Goal: Information Seeking & Learning: Learn about a topic

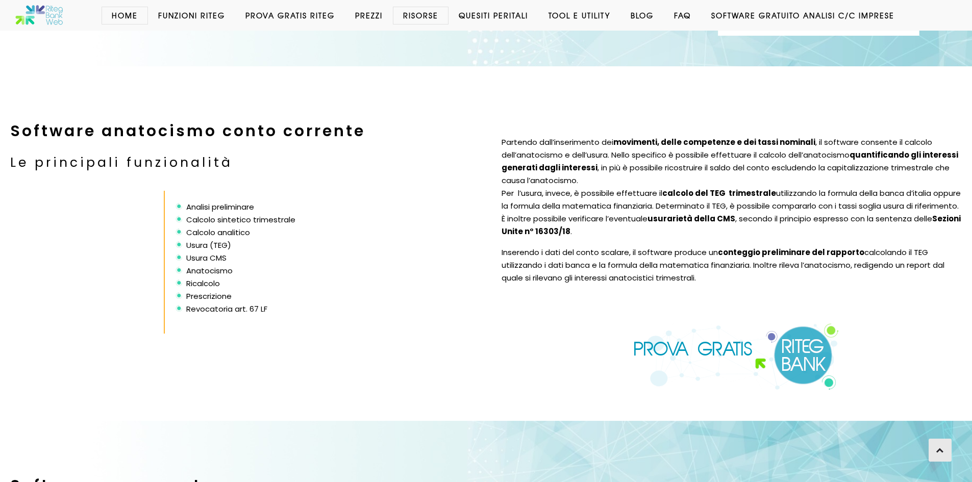
scroll to position [1569, 0]
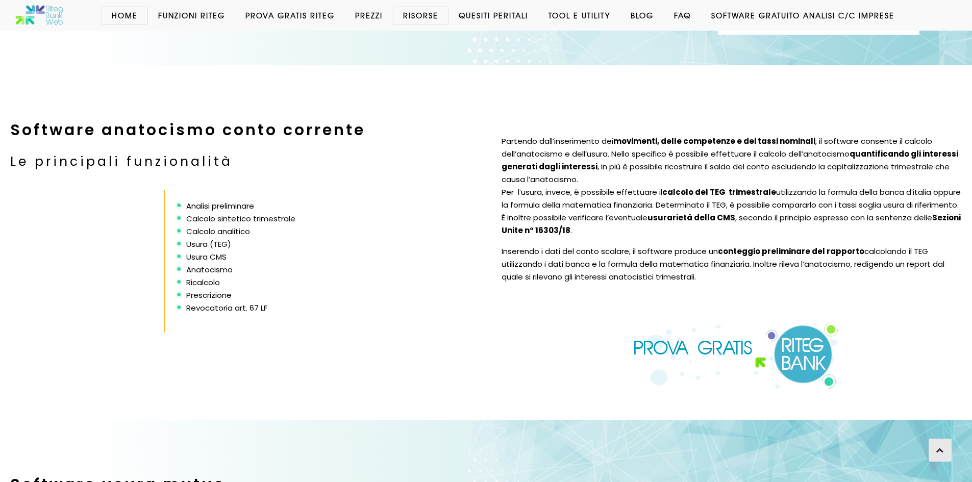
click at [260, 122] on h2 "Software anatocismo conto corrente" at bounding box center [240, 130] width 461 height 28
click at [604, 189] on p "Partendo dall’inserimento dei movimenti, delle competenze e dei tassi nominali …" at bounding box center [732, 186] width 463 height 102
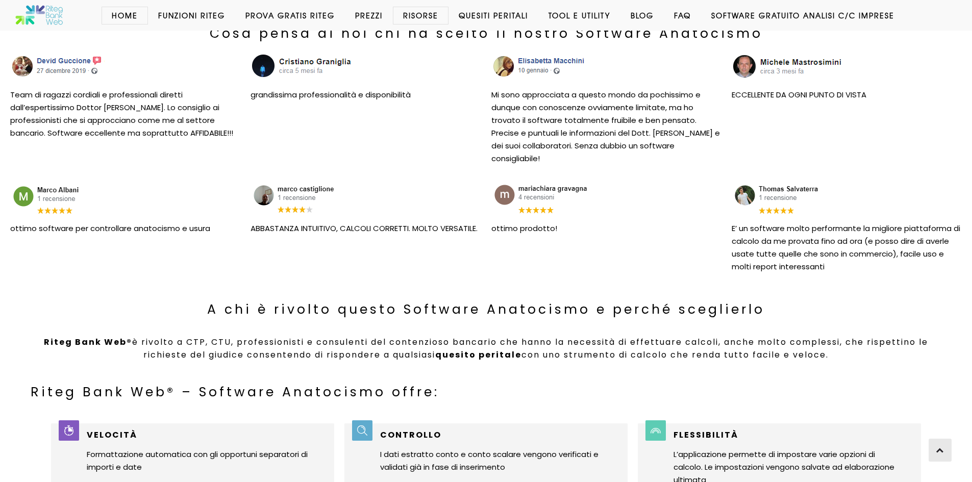
scroll to position [574, 0]
click at [54, 14] on img at bounding box center [39, 15] width 48 height 20
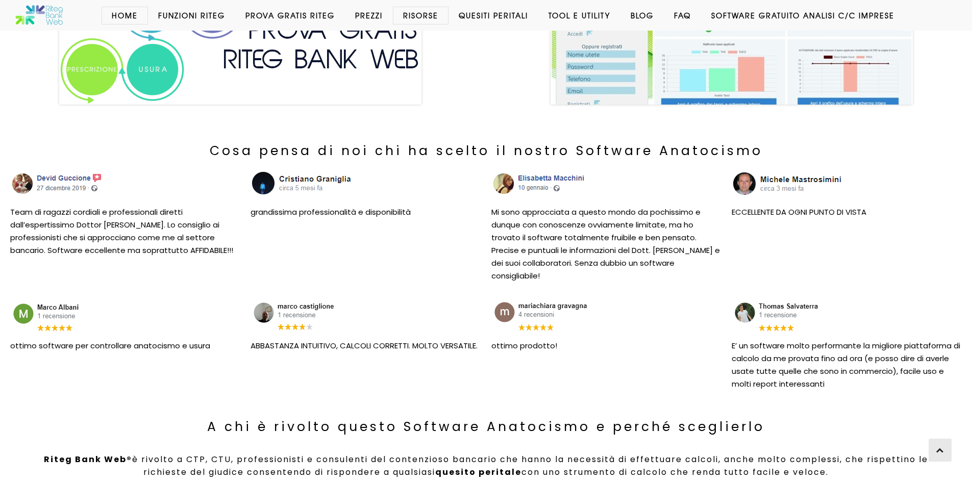
scroll to position [459, 0]
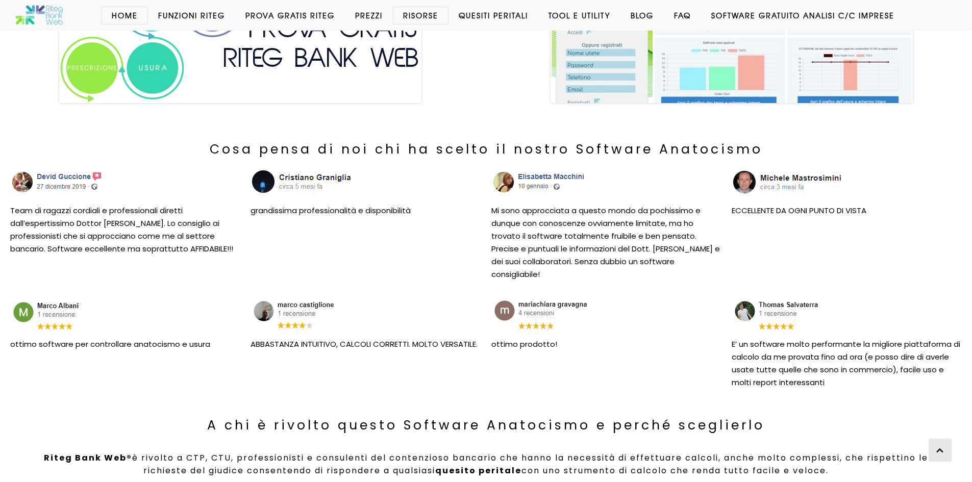
click at [43, 15] on img at bounding box center [39, 15] width 48 height 20
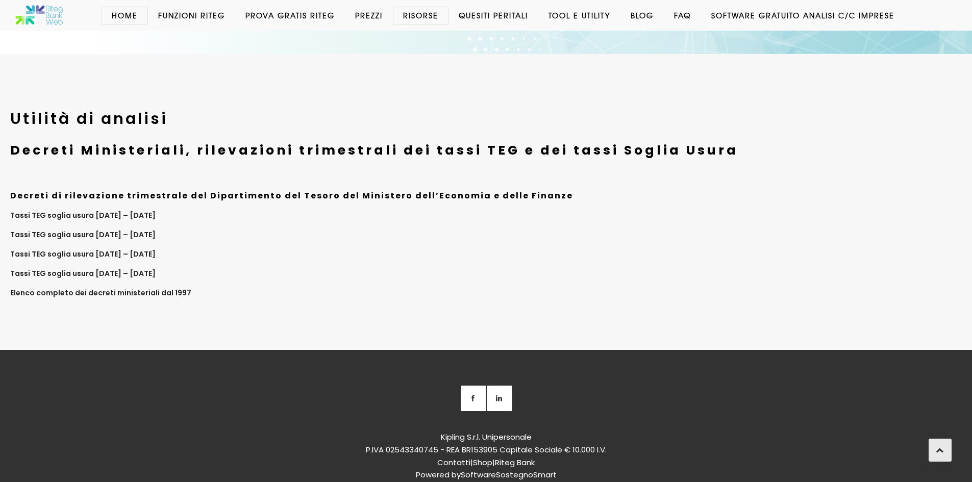
scroll to position [3989, 0]
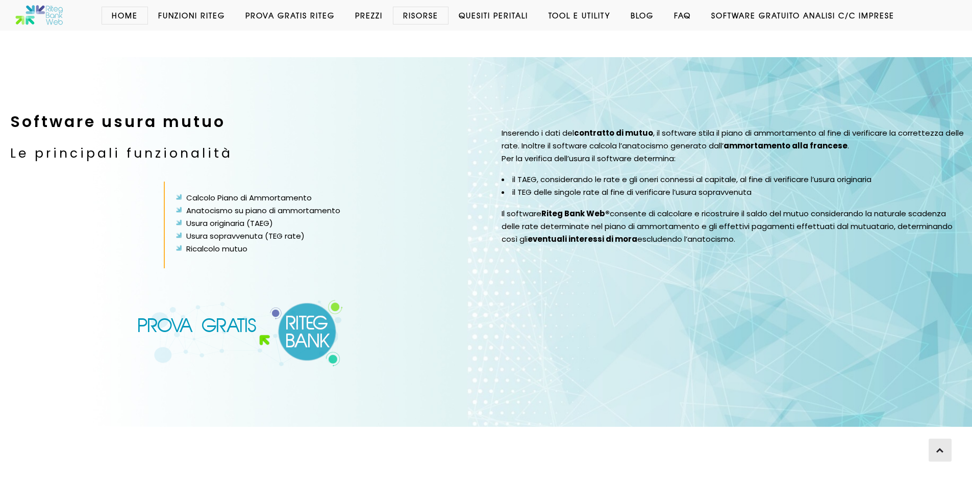
scroll to position [1931, 0]
click at [159, 147] on h3 "Le principali funzionalità" at bounding box center [240, 153] width 461 height 21
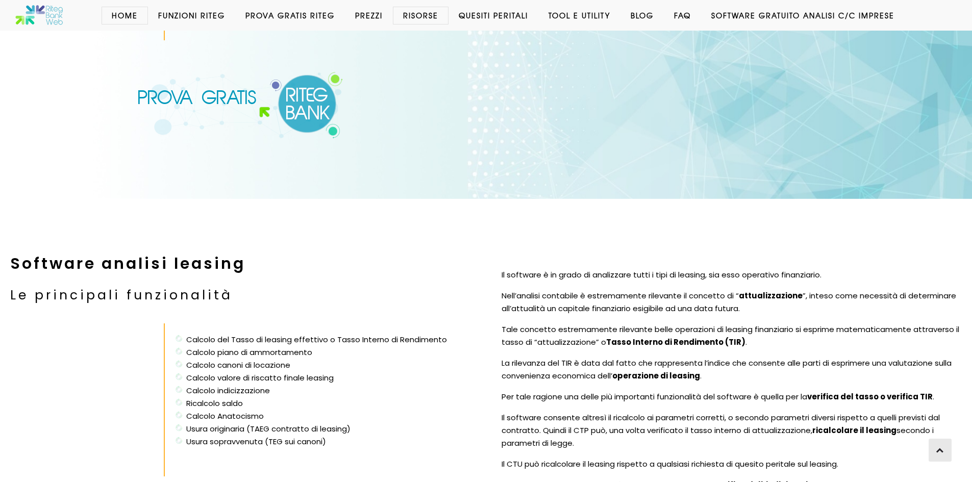
scroll to position [2160, 0]
click at [306, 110] on img at bounding box center [240, 103] width 207 height 67
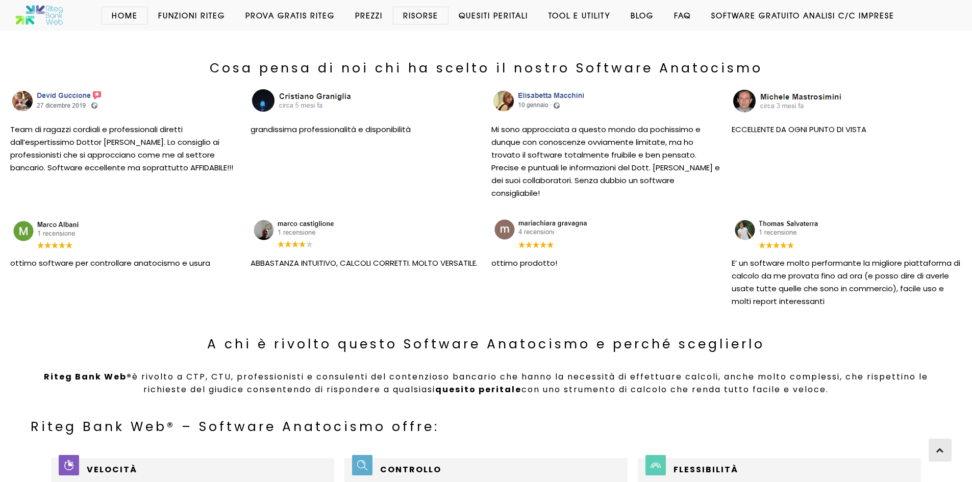
scroll to position [610, 0]
